Goal: Task Accomplishment & Management: Use online tool/utility

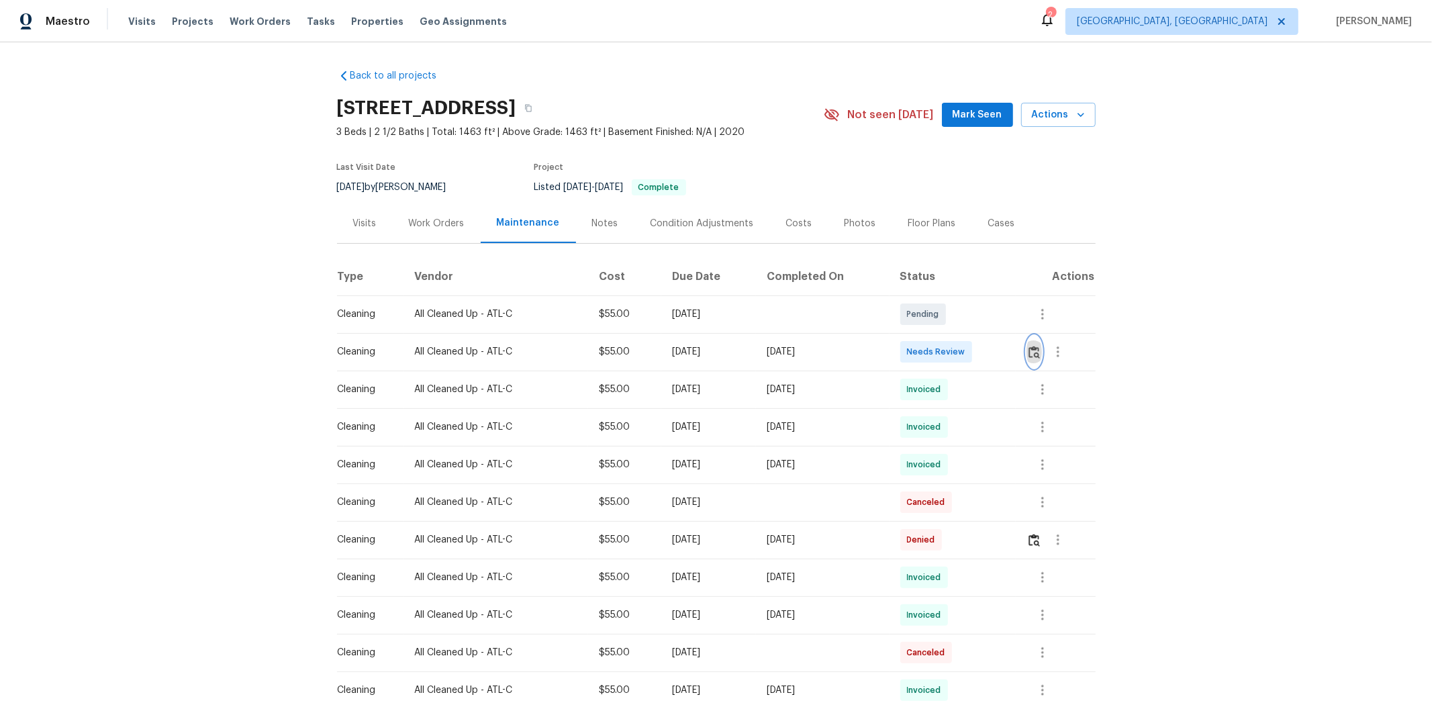
click at [1018, 349] on button "button" at bounding box center [1034, 352] width 15 height 32
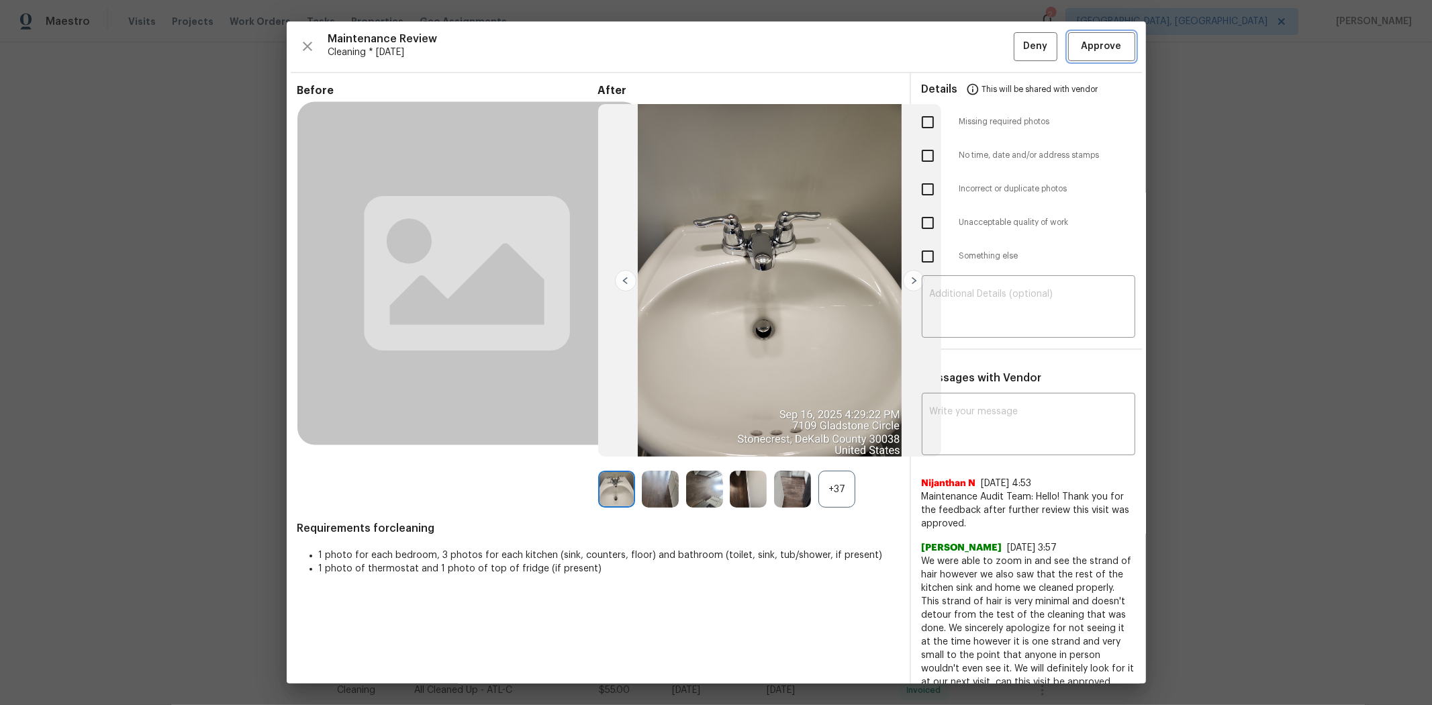
drag, startPoint x: 1110, startPoint y: 56, endPoint x: 1168, endPoint y: 291, distance: 242.2
click at [1018, 290] on div "Maintenance Review Cleaning * Mon, Sep 15 Deny Approve Before After +37 Require…" at bounding box center [716, 352] width 1432 height 705
click at [1018, 56] on button "Approve" at bounding box center [1101, 46] width 67 height 29
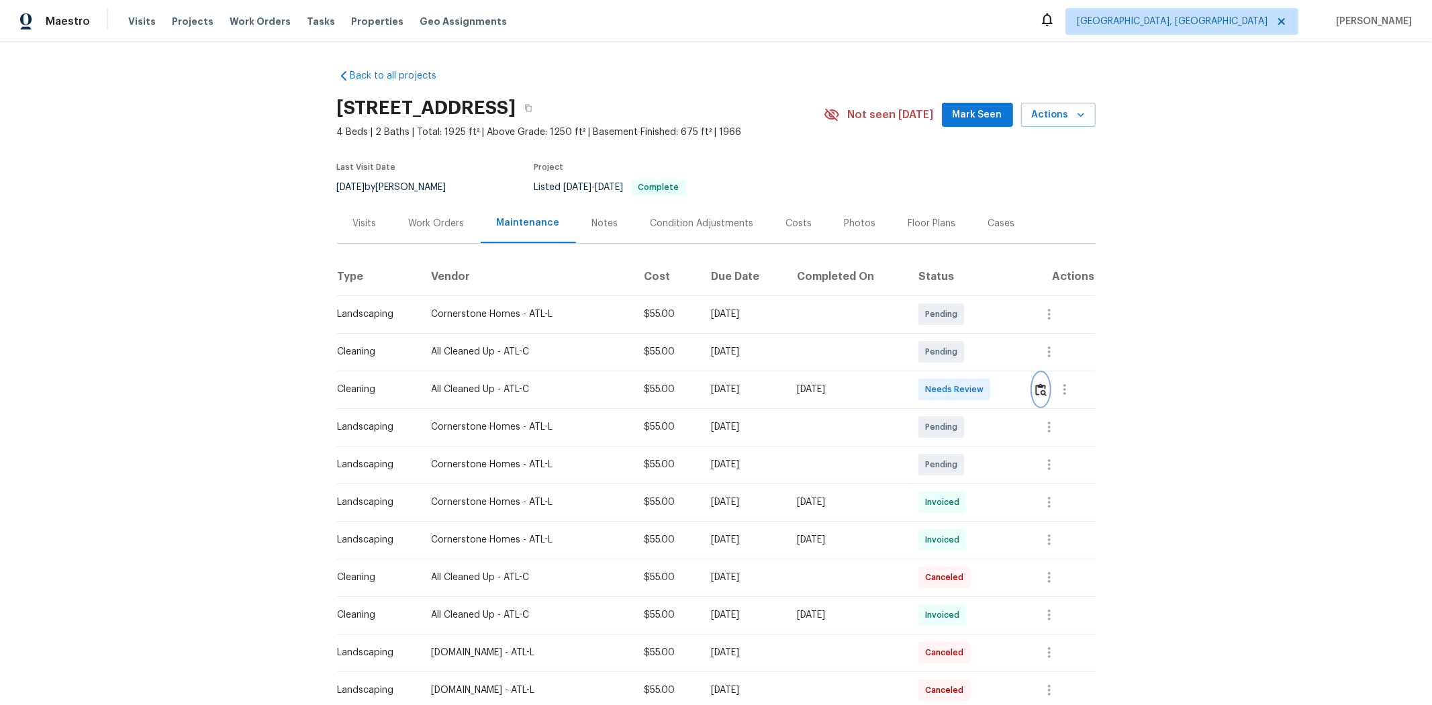
click at [1018, 393] on img "button" at bounding box center [1040, 389] width 11 height 13
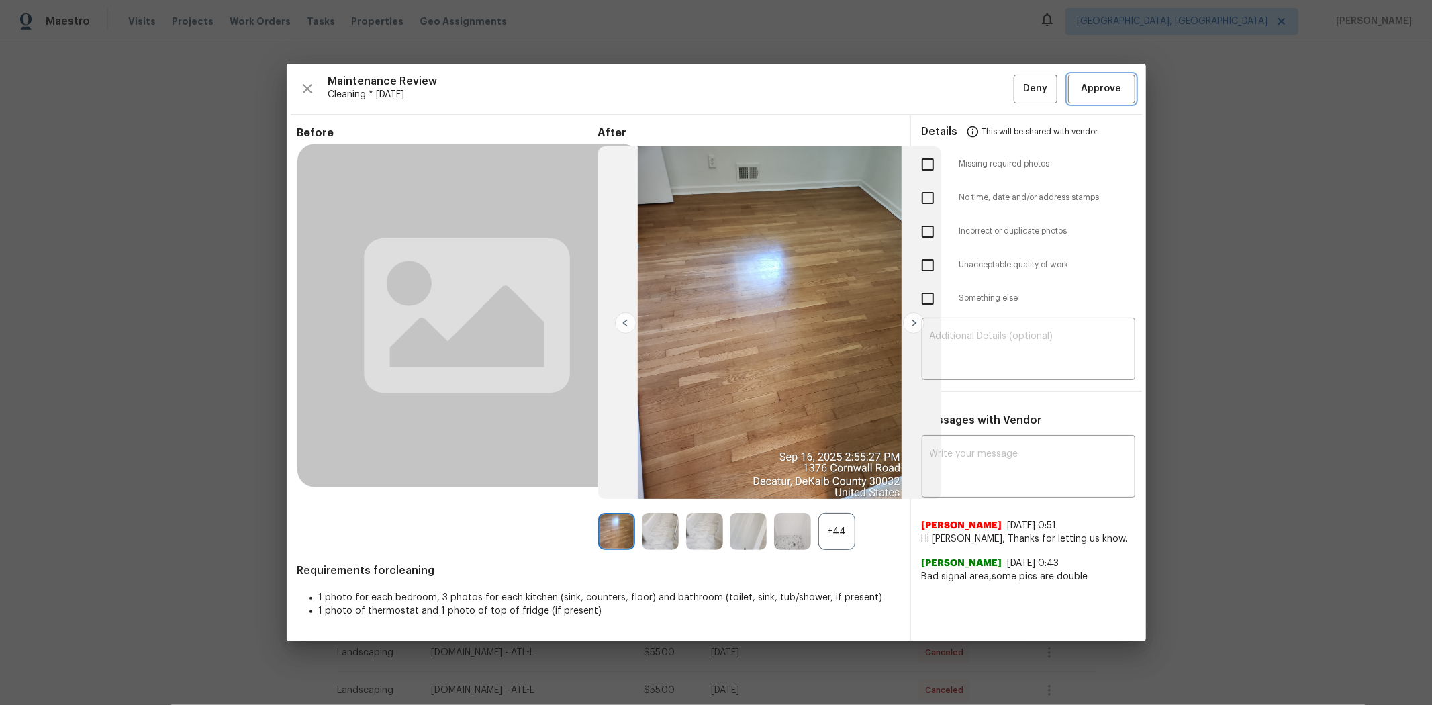
click at [1018, 75] on button "Approve" at bounding box center [1101, 89] width 67 height 29
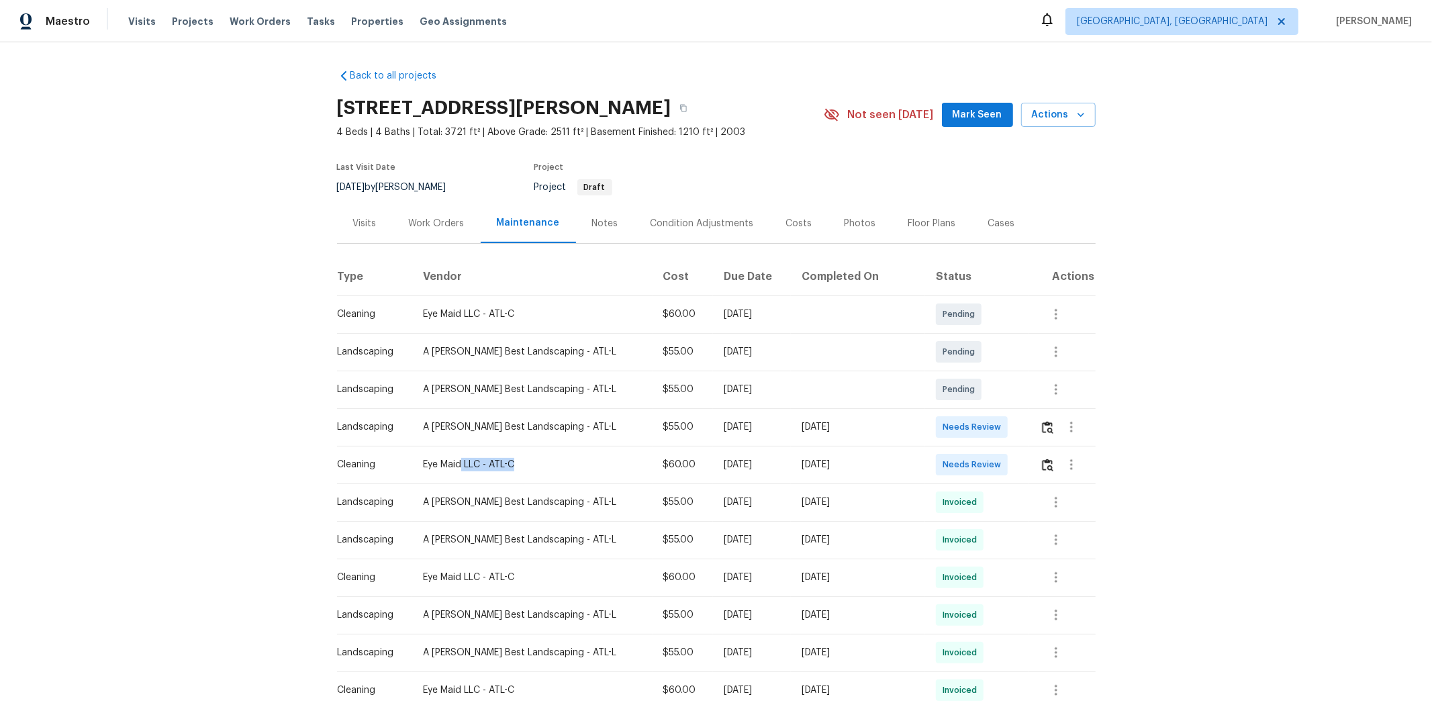
drag, startPoint x: 461, startPoint y: 462, endPoint x: 820, endPoint y: 460, distance: 359.2
click at [716, 460] on tr "Cleaning Eye Maid LLC - ATL-C $60.00 Mon, Sep 15 2025 Tue, Sep 16 2025 Needs Re…" at bounding box center [716, 465] width 759 height 38
click at [855, 460] on div "[DATE]" at bounding box center [858, 464] width 113 height 13
click at [1018, 471] on img "button" at bounding box center [1047, 465] width 11 height 13
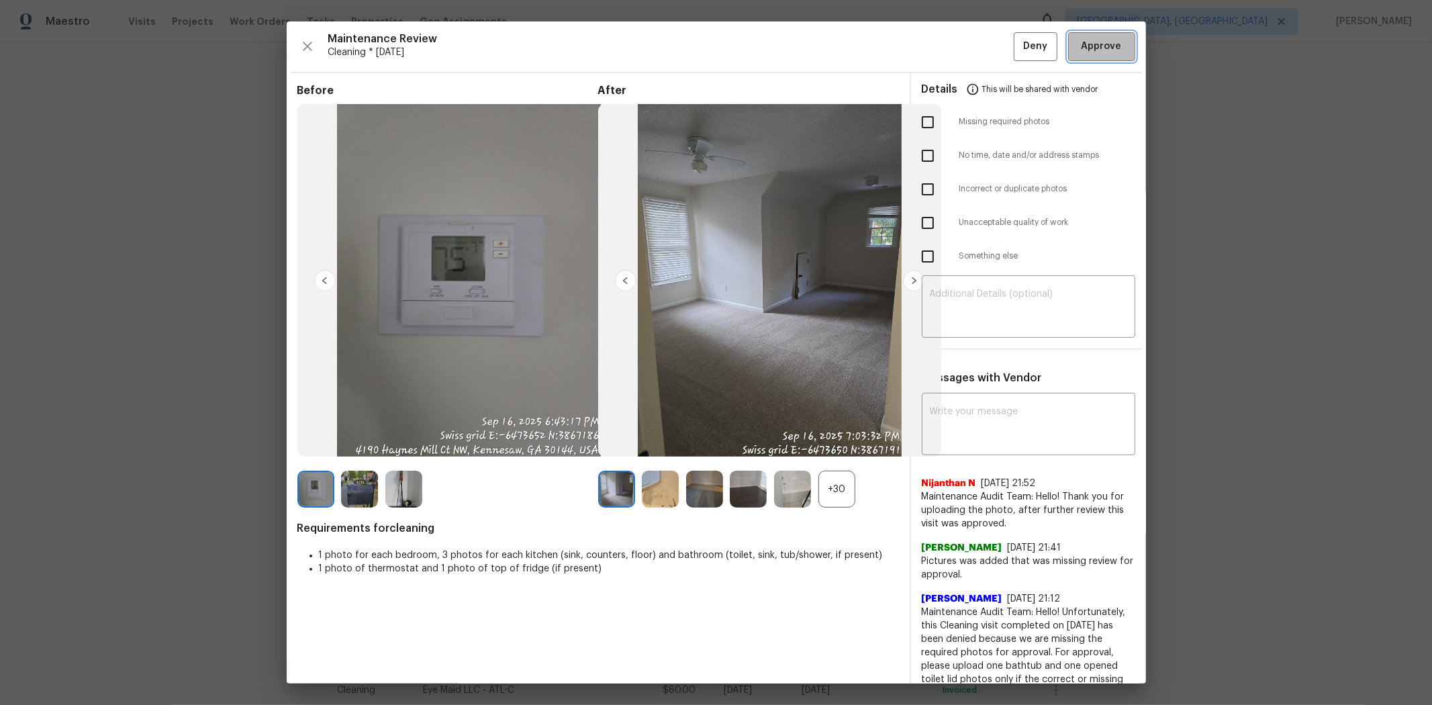
click at [1018, 56] on button "Approve" at bounding box center [1101, 46] width 67 height 29
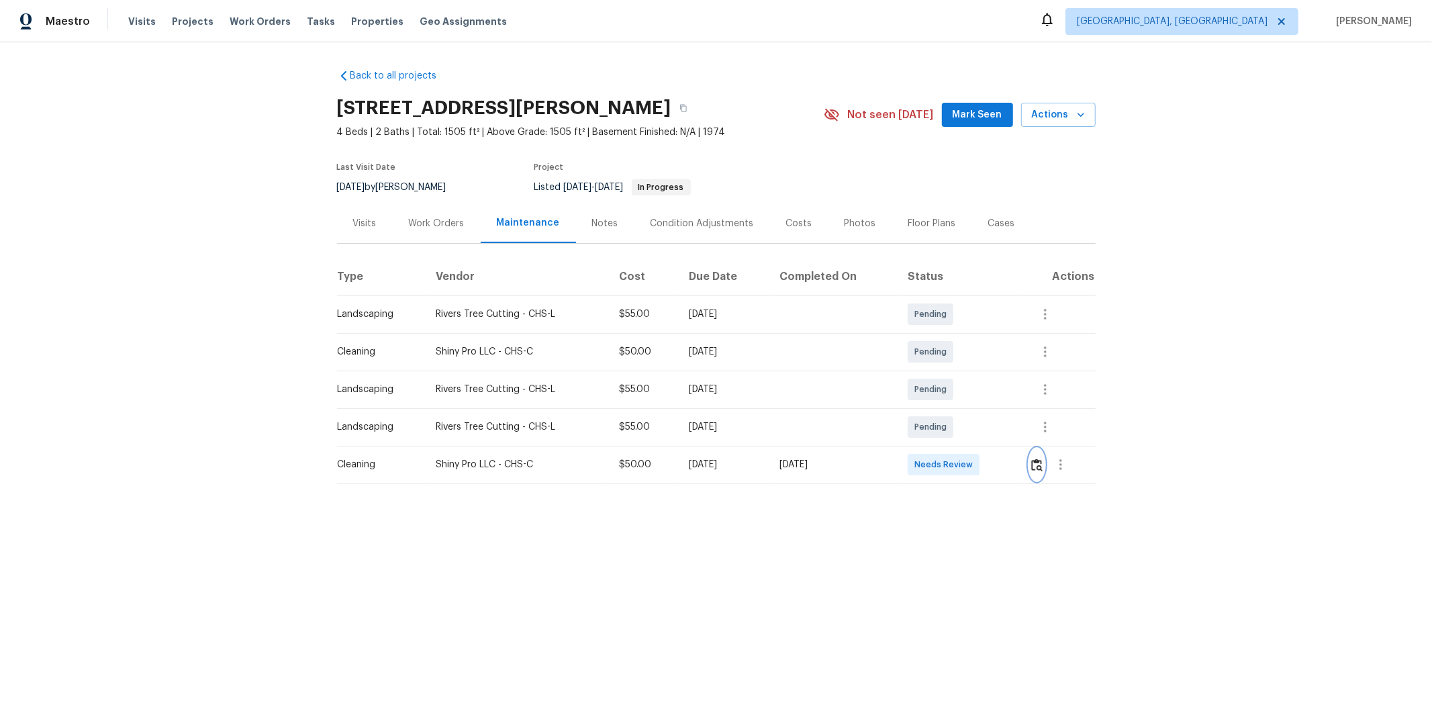
click at [1018, 471] on button "button" at bounding box center [1036, 465] width 15 height 32
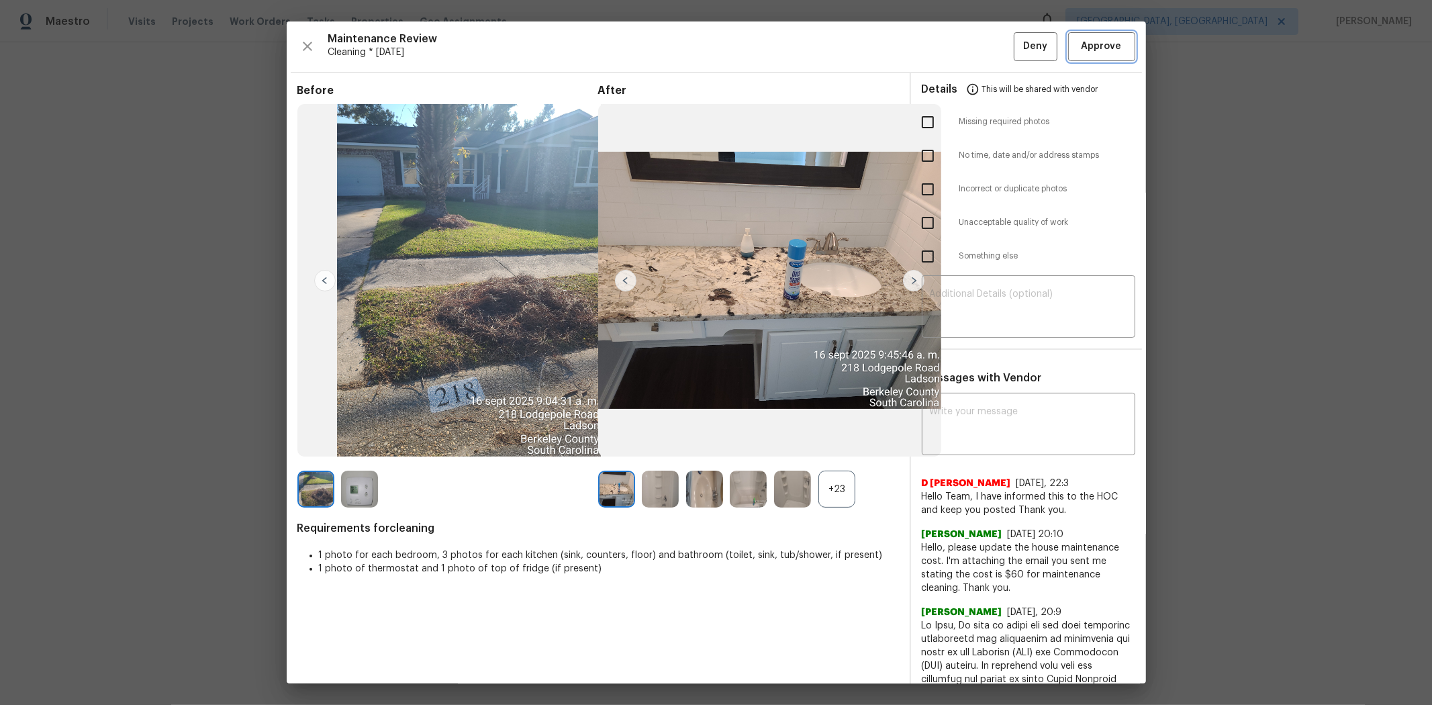
click at [1018, 52] on span "Approve" at bounding box center [1102, 46] width 40 height 17
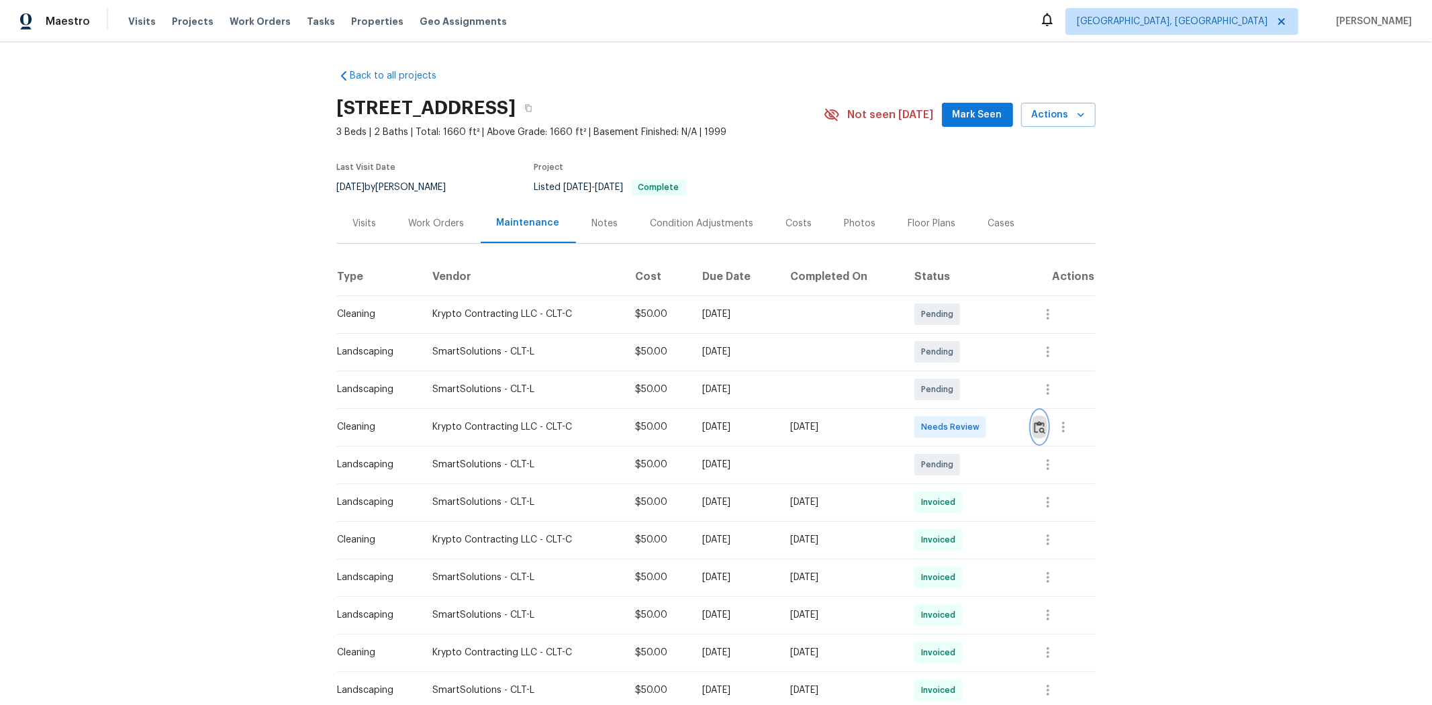
click at [1018, 423] on img "button" at bounding box center [1039, 427] width 11 height 13
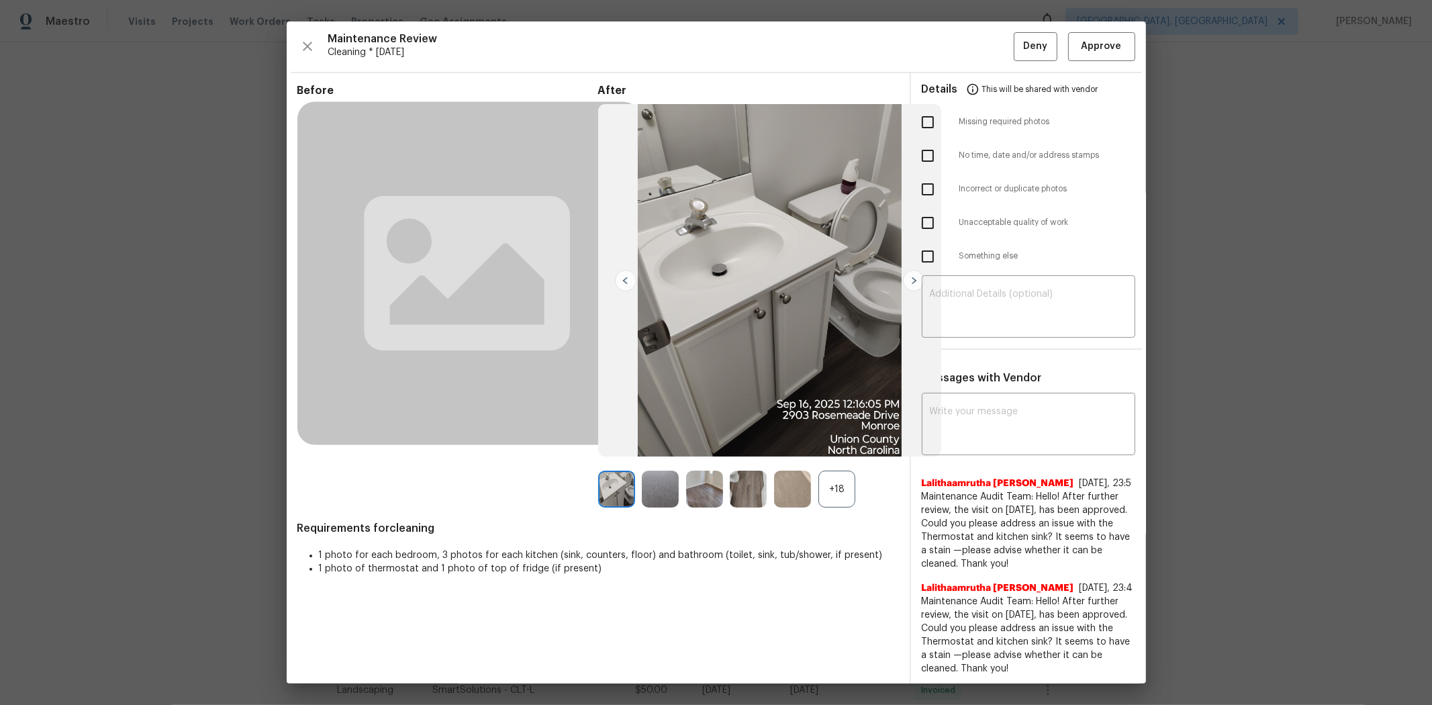
click at [915, 128] on input "checkbox" at bounding box center [928, 122] width 28 height 28
checkbox input "true"
click at [981, 304] on textarea at bounding box center [1028, 308] width 197 height 38
paste textarea "Maintenance Audit Team: Hello! Unfortunately, this cleaning visit completed on …"
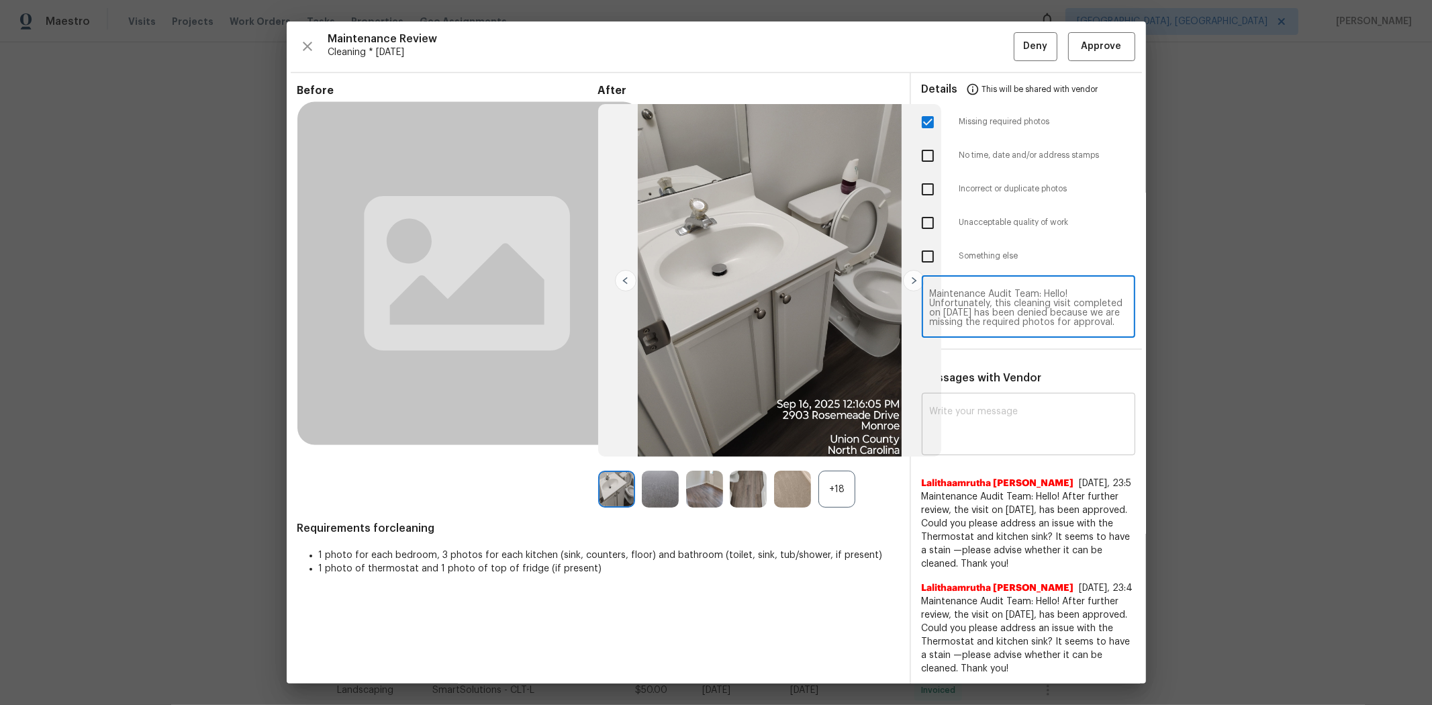
type textarea "Maintenance Audit Team: Hello! Unfortunately, this cleaning visit completed on …"
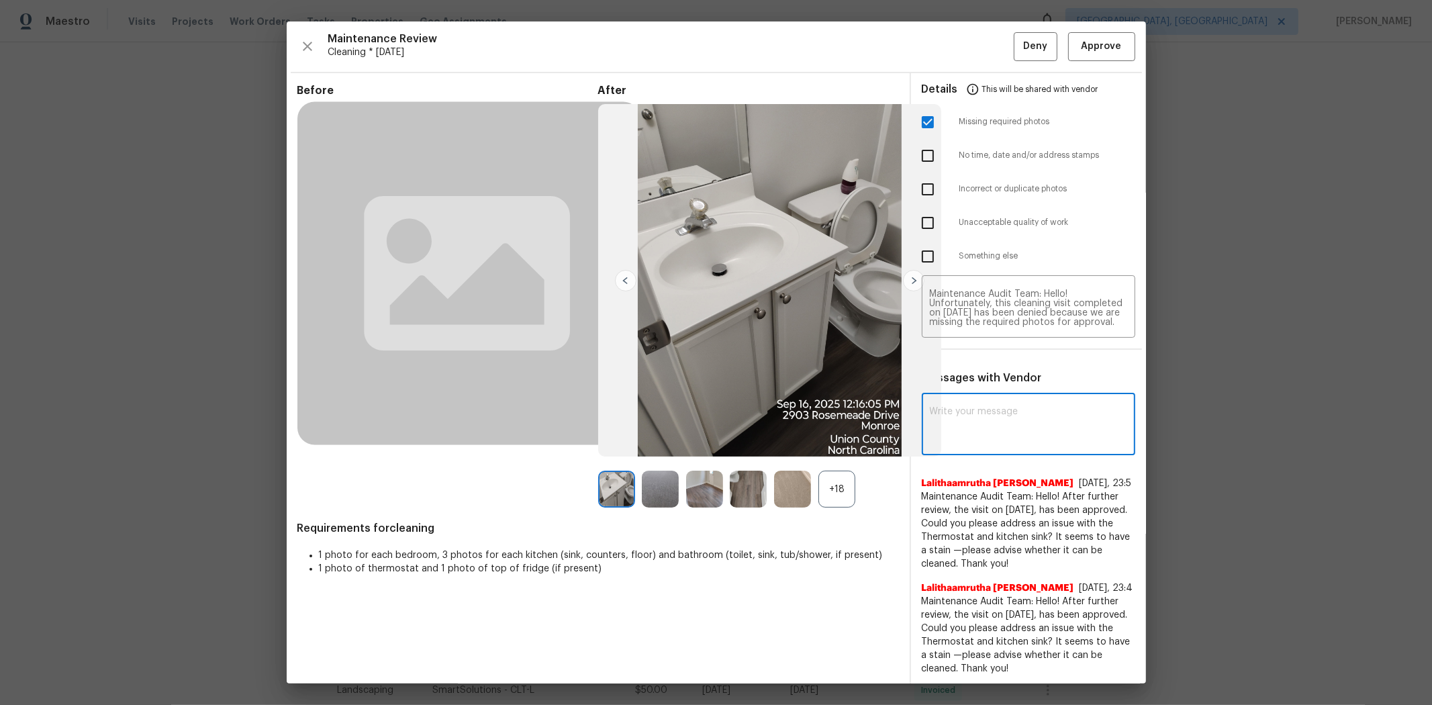
click at [1016, 410] on textarea at bounding box center [1028, 426] width 197 height 38
paste textarea "Maintenance Audit Team: Hello! Unfortunately, this cleaning visit completed on …"
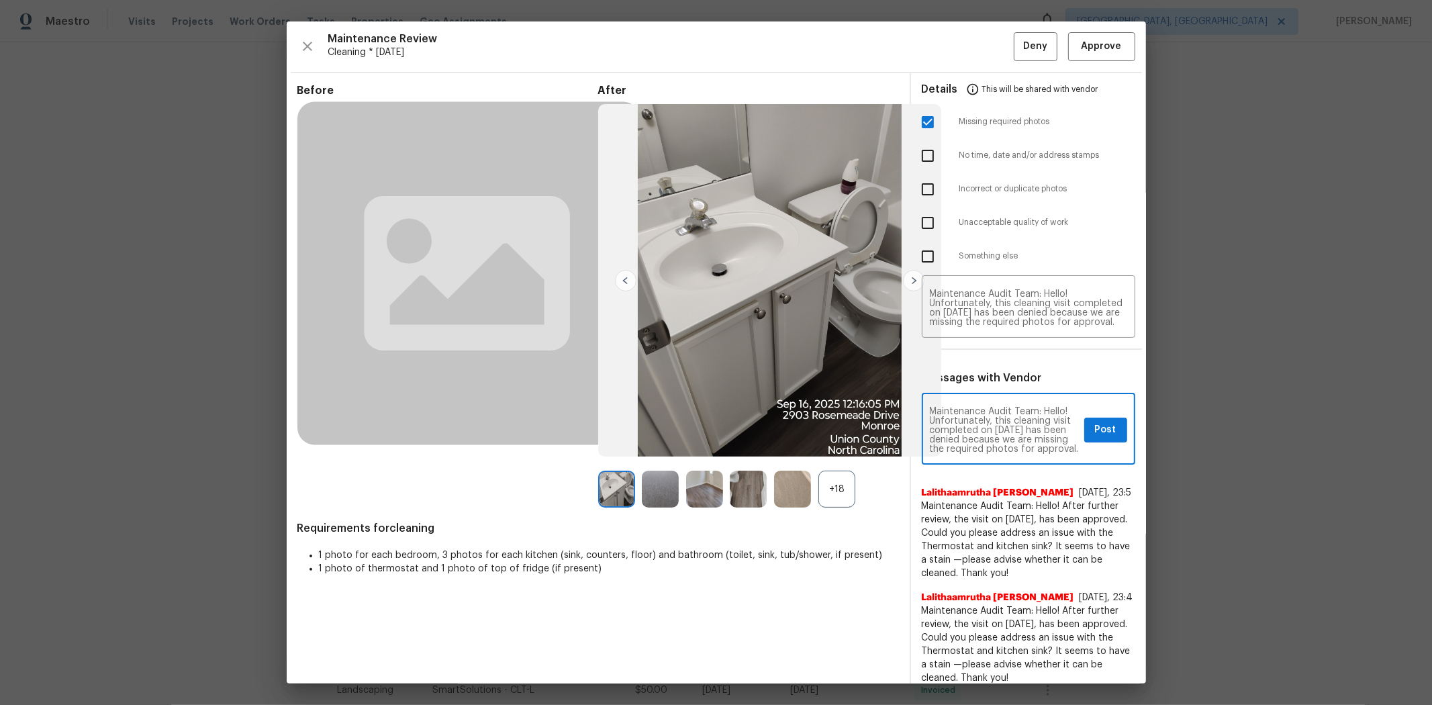
type textarea "Maintenance Audit Team: Hello! Unfortunately, this cleaning visit completed on …"
click at [1018, 432] on span "Post" at bounding box center [1105, 430] width 21 height 17
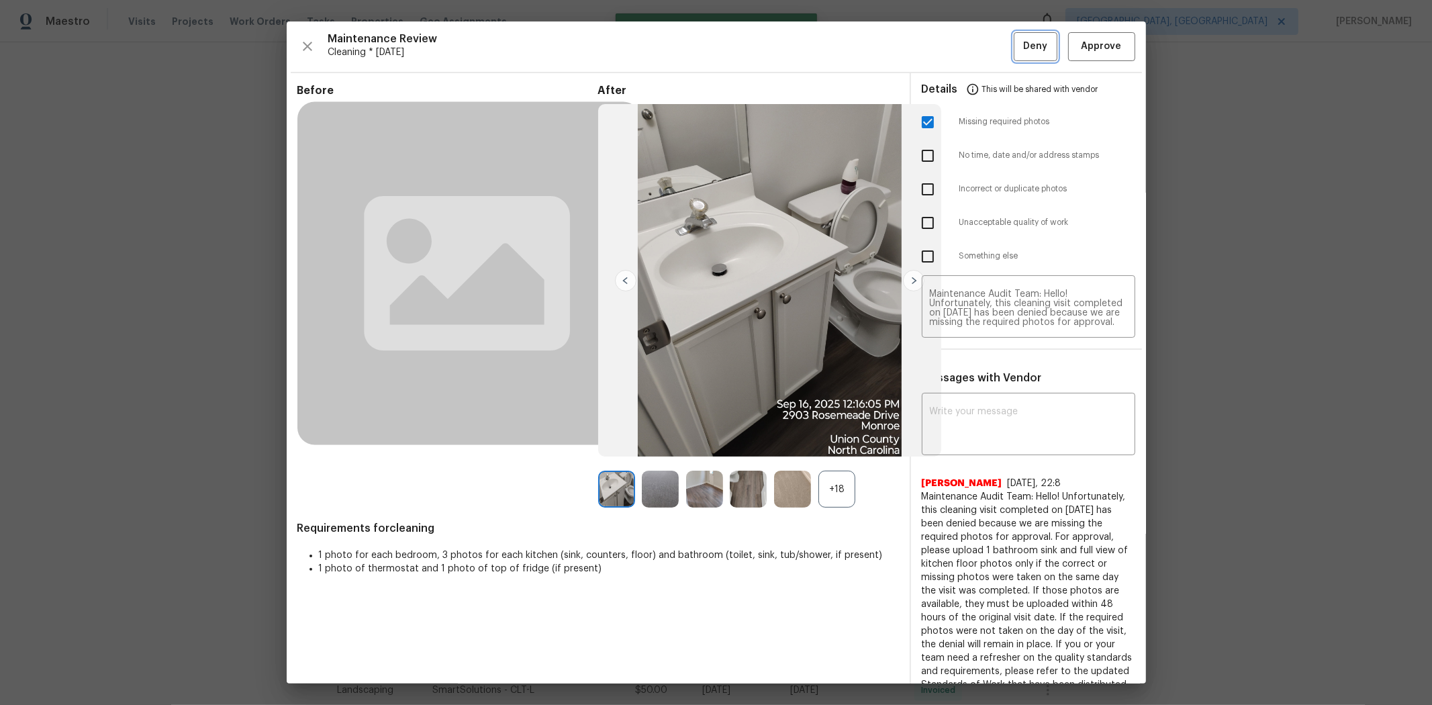
click at [1018, 41] on span "Deny" at bounding box center [1035, 46] width 24 height 17
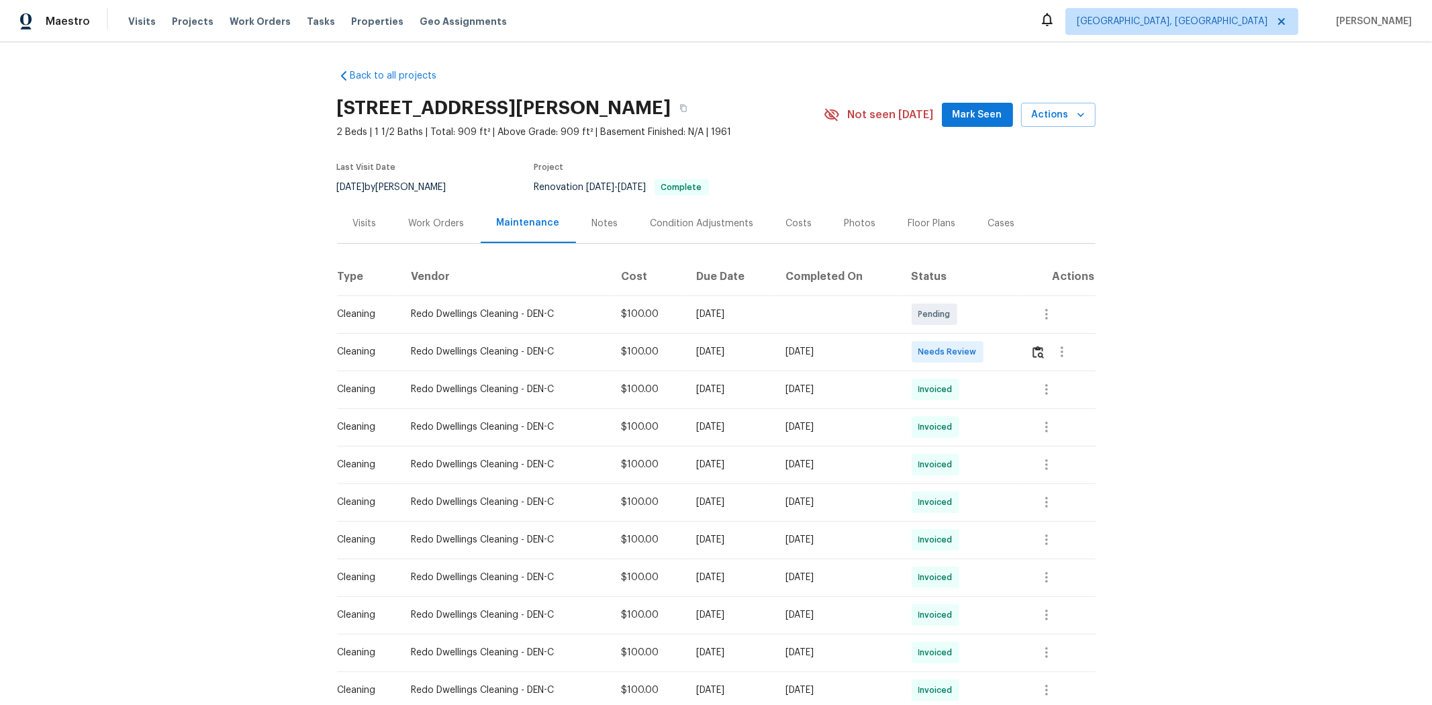
click at [1018, 361] on div at bounding box center [1062, 352] width 32 height 32
click at [1018, 358] on button "button" at bounding box center [1038, 352] width 15 height 32
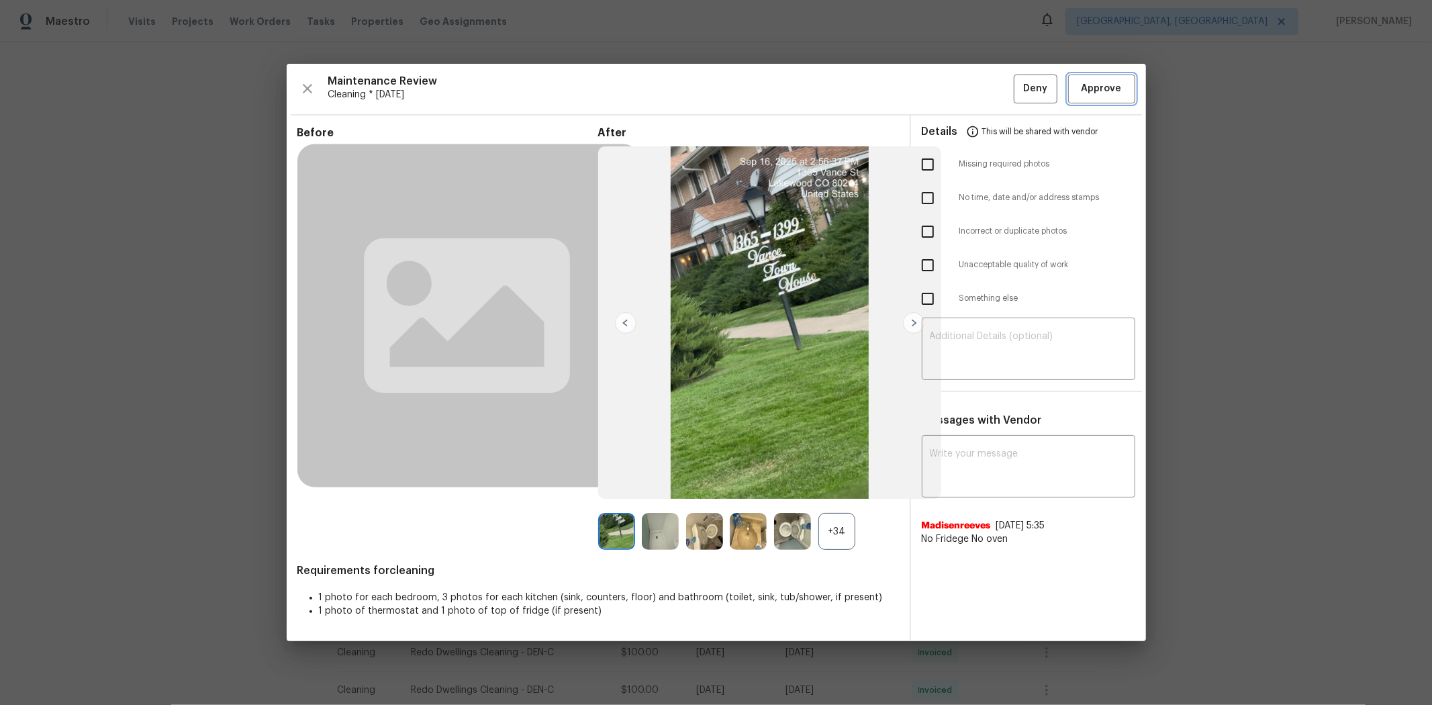
click at [1018, 96] on span "Approve" at bounding box center [1102, 89] width 40 height 17
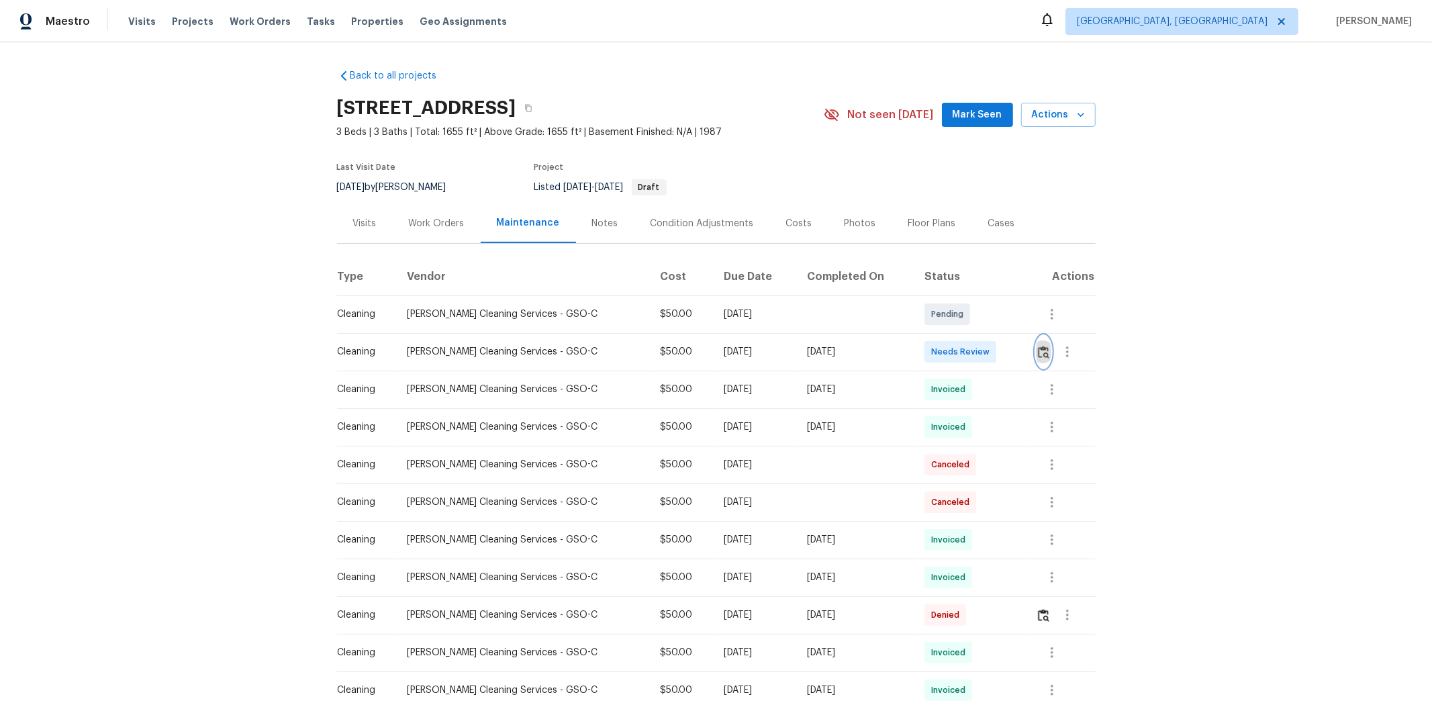
click at [770, 353] on img "button" at bounding box center [1043, 352] width 11 height 13
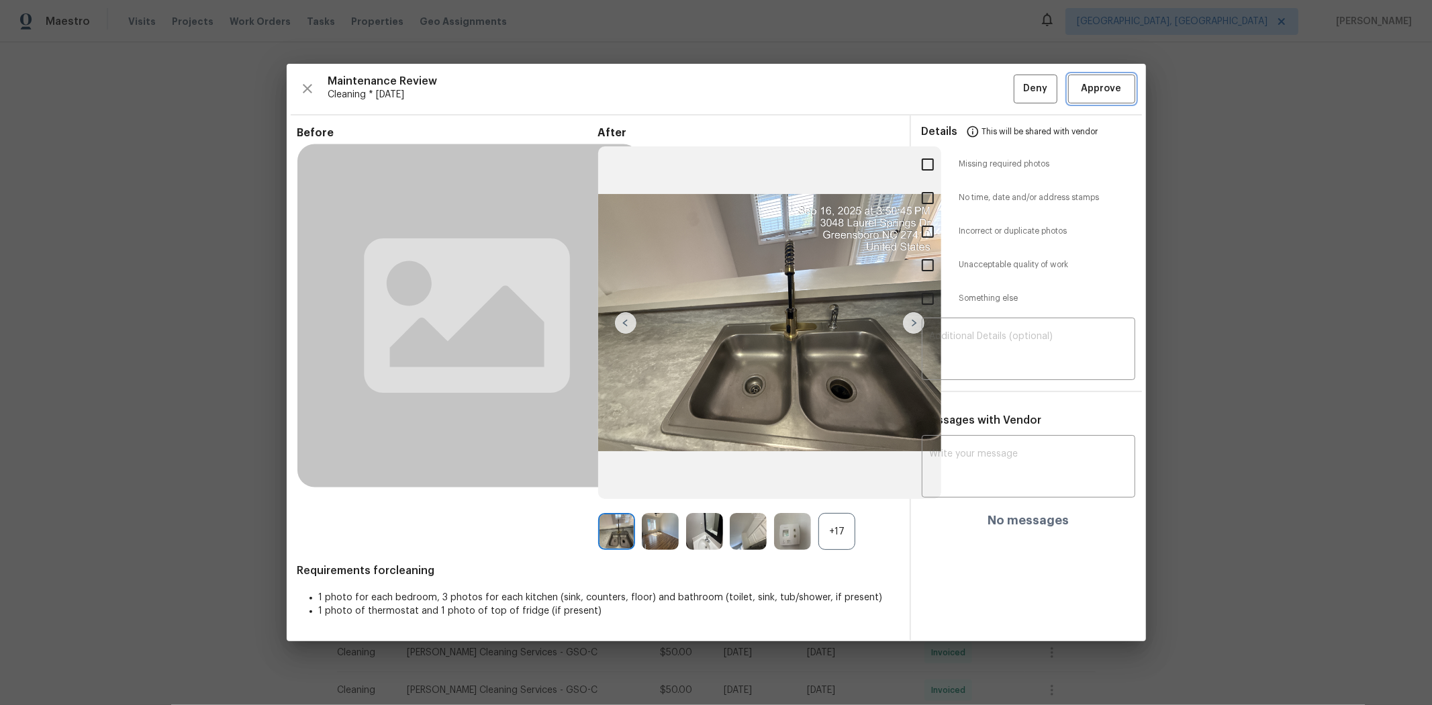
click at [770, 84] on span "Approve" at bounding box center [1102, 89] width 40 height 17
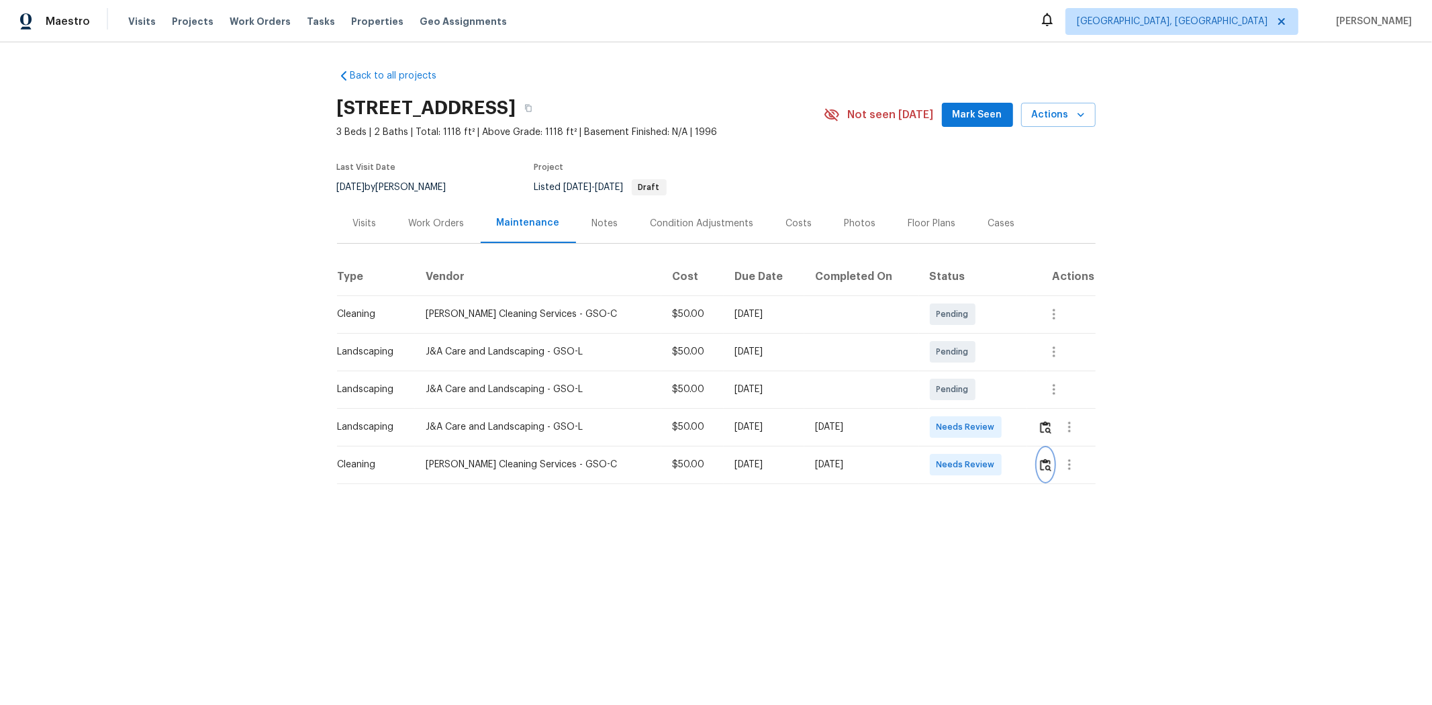
click at [1018, 465] on img "button" at bounding box center [1045, 465] width 11 height 13
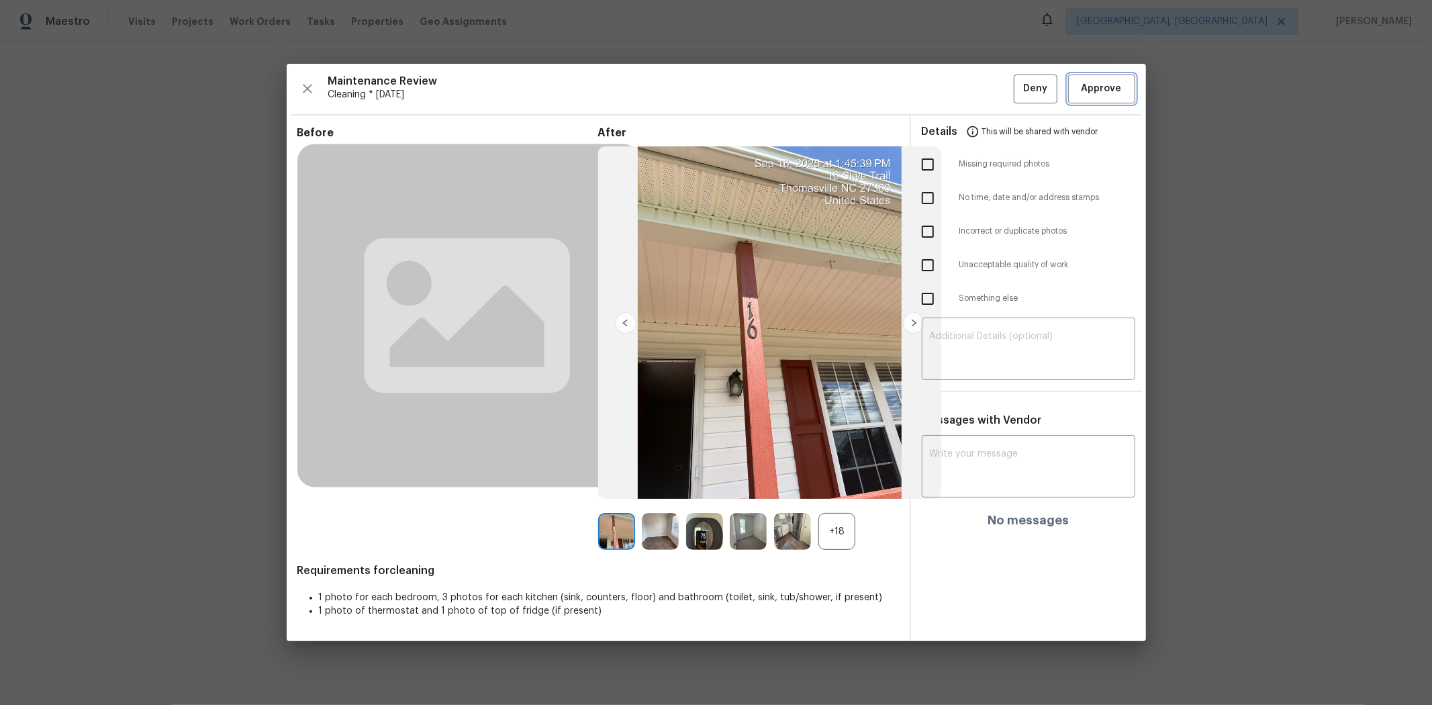
click at [1018, 86] on span "Approve" at bounding box center [1102, 89] width 40 height 17
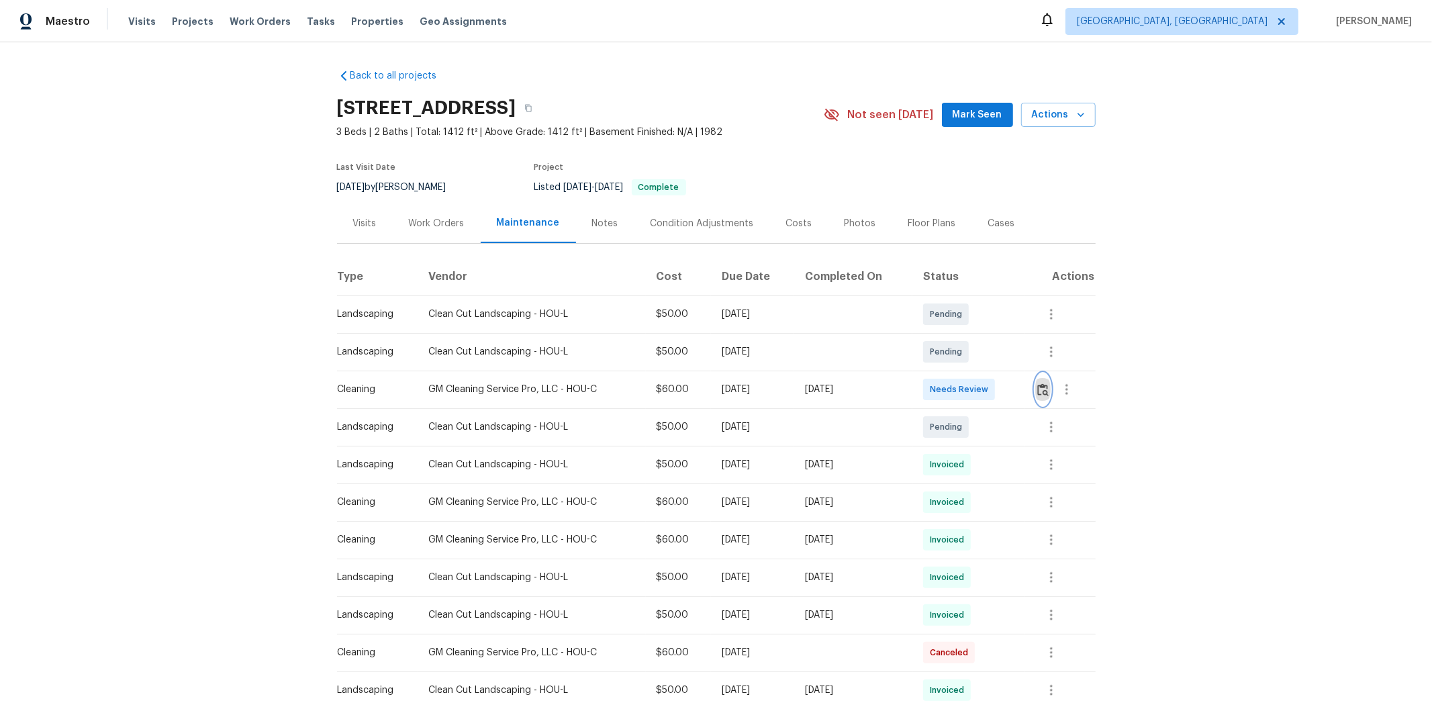
click at [1018, 398] on button "button" at bounding box center [1042, 389] width 15 height 32
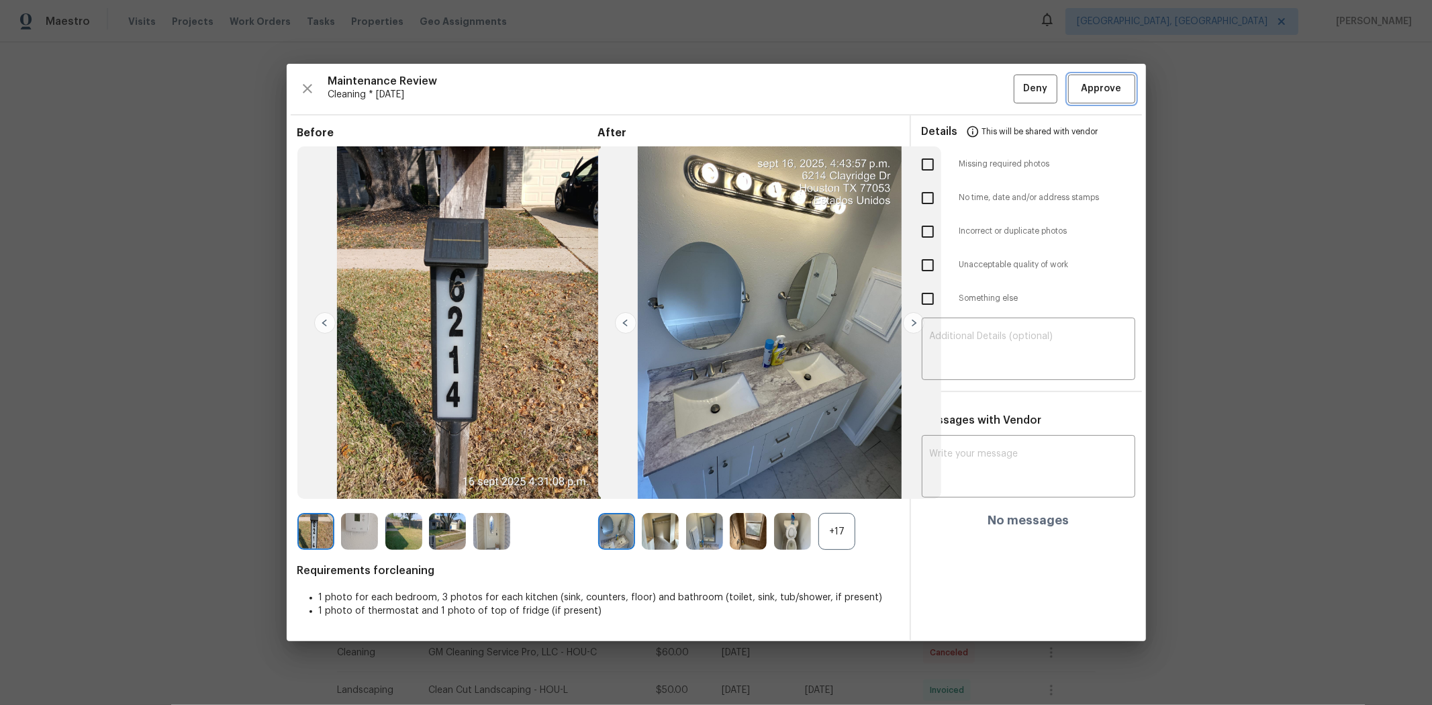
click at [1018, 81] on span "Approve" at bounding box center [1102, 89] width 40 height 17
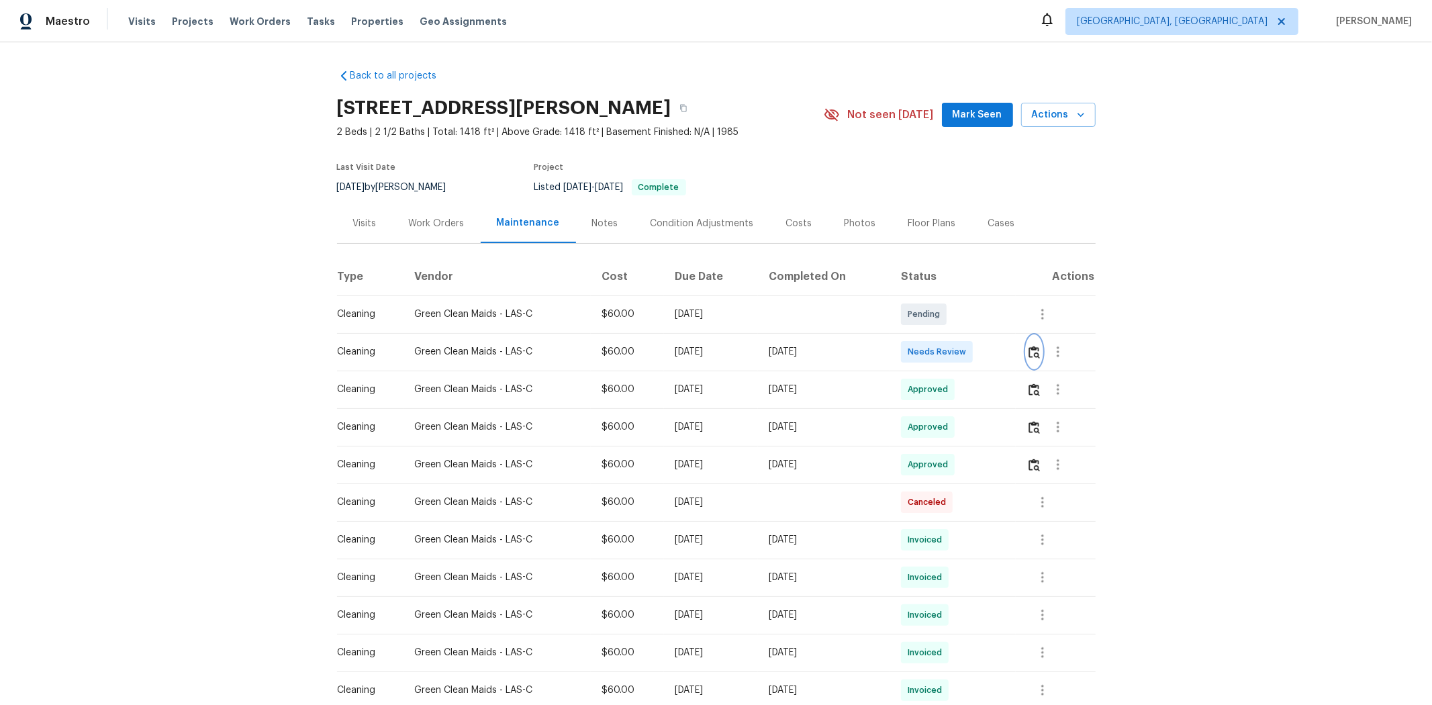
click at [1018, 352] on img "button" at bounding box center [1034, 352] width 11 height 13
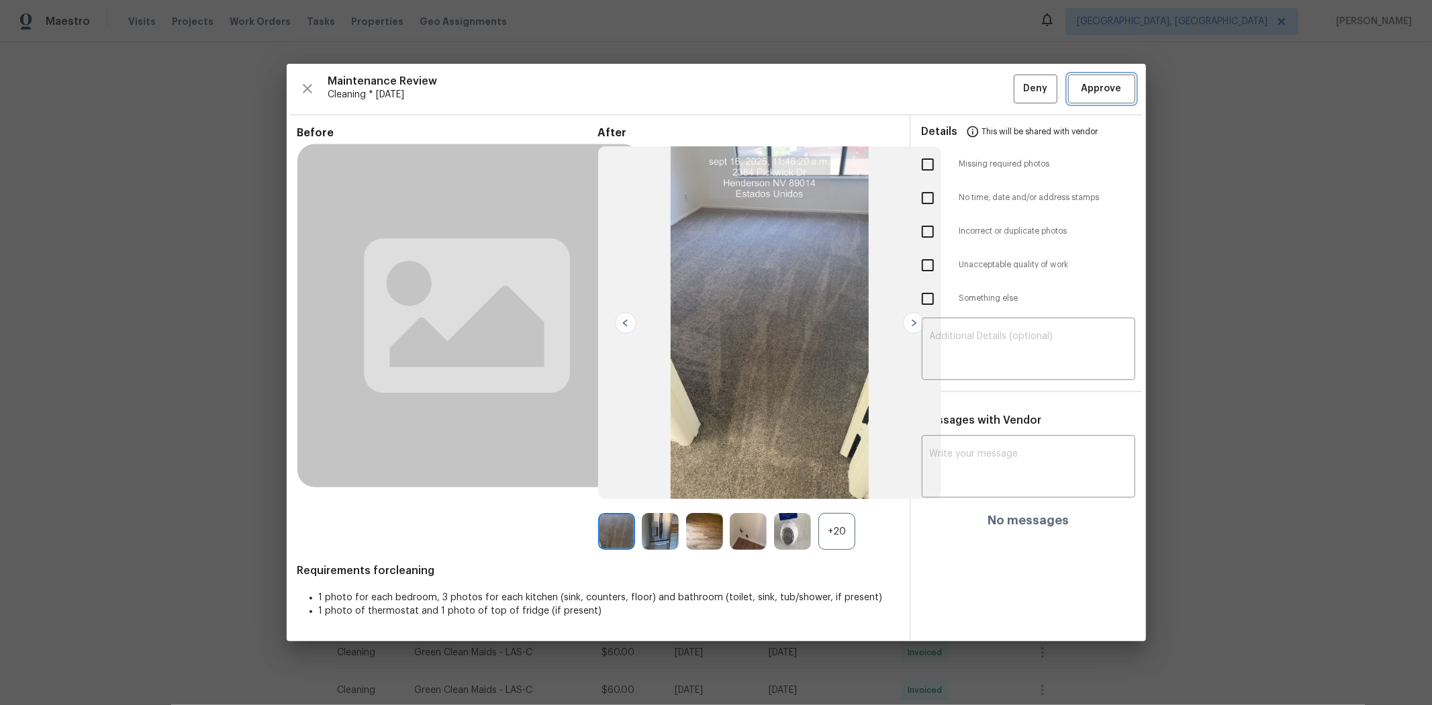
click at [1018, 89] on span "Approve" at bounding box center [1102, 89] width 40 height 17
